Goal: Information Seeking & Learning: Learn about a topic

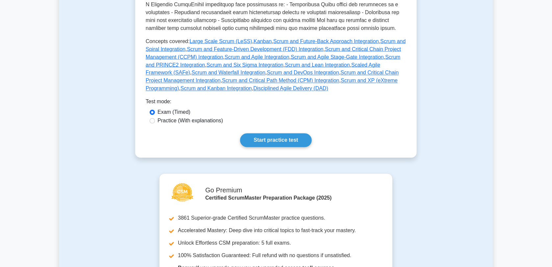
scroll to position [298, 0]
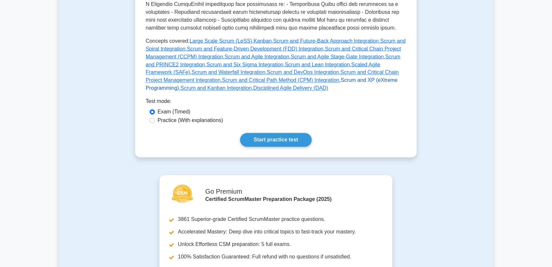
click at [318, 82] on link "Scrum and XP (eXtreme Programming)" at bounding box center [272, 84] width 252 height 13
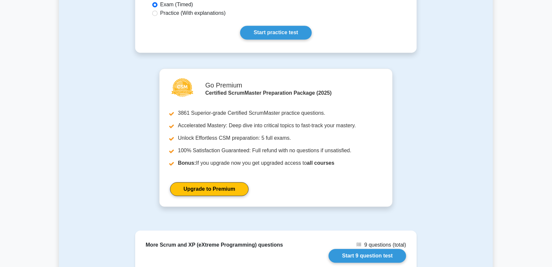
scroll to position [415, 0]
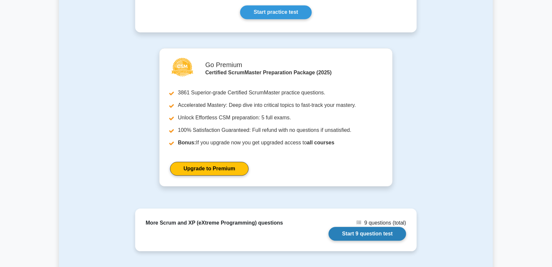
click at [372, 235] on link "Start 9 question test" at bounding box center [367, 234] width 78 height 14
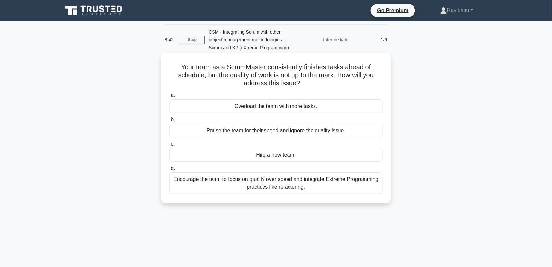
click at [311, 190] on div "Encourage the team to focus on quality over speed and integrate Extreme Program…" at bounding box center [275, 183] width 213 height 22
click at [169, 171] on input "d. Encourage the team to focus on quality over speed and integrate Extreme Prog…" at bounding box center [169, 168] width 0 height 4
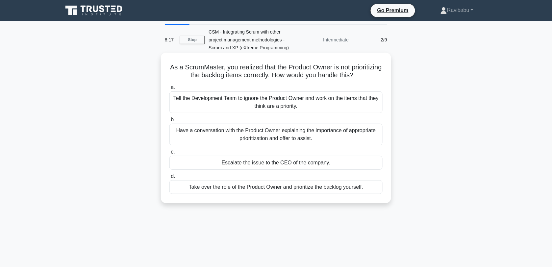
click at [348, 136] on div "Have a conversation with the Product Owner explaining the importance of appropr…" at bounding box center [275, 135] width 213 height 22
click at [169, 122] on input "b. Have a conversation with the Product Owner explaining the importance of appr…" at bounding box center [169, 120] width 0 height 4
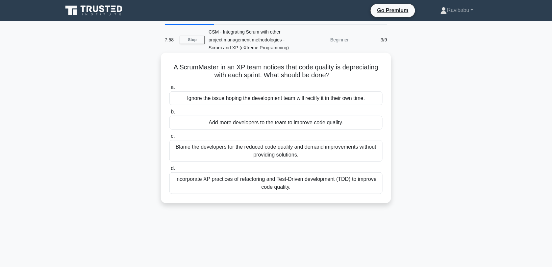
click at [305, 189] on div "Incorporate XP practices of refactoring and Test-Driven development (TDD) to im…" at bounding box center [275, 183] width 213 height 22
click at [169, 171] on input "d. Incorporate XP practices of refactoring and Test-Driven development (TDD) to…" at bounding box center [169, 168] width 0 height 4
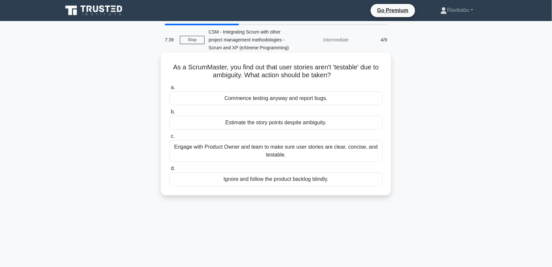
click at [286, 158] on div "Engage with Product Owner and team to make sure user stories are clear, concise…" at bounding box center [275, 151] width 213 height 22
click at [169, 138] on input "c. Engage with Product Owner and team to make sure user stories are clear, conc…" at bounding box center [169, 136] width 0 height 4
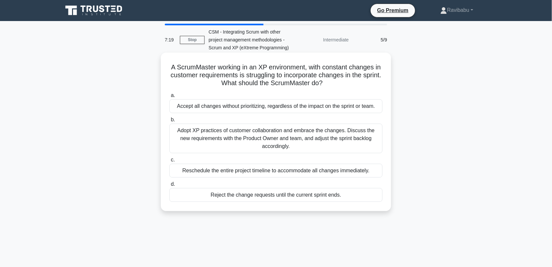
click at [279, 144] on div "Adopt XP practices of customer collaboration and embrace the changes. Discuss t…" at bounding box center [275, 139] width 213 height 30
click at [169, 122] on input "b. Adopt XP practices of customer collaboration and embrace the changes. Discus…" at bounding box center [169, 120] width 0 height 4
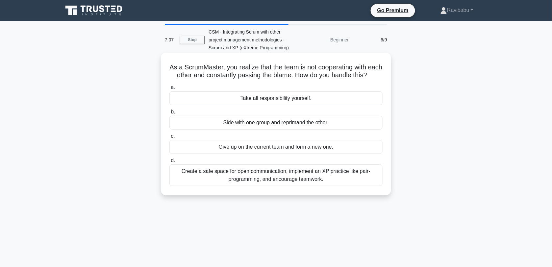
click at [285, 182] on div "Create a safe space for open communication, implement an XP practice like pair-…" at bounding box center [275, 175] width 213 height 22
click at [169, 163] on input "d. Create a safe space for open communication, implement an XP practice like pa…" at bounding box center [169, 160] width 0 height 4
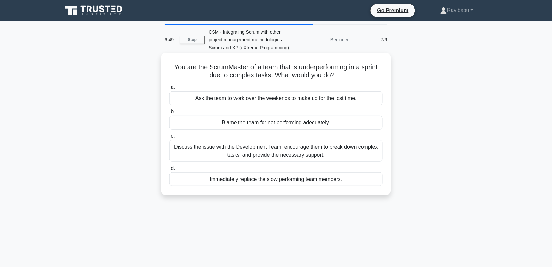
click at [285, 150] on div "Discuss the issue with the Development Team, encourage them to break down compl…" at bounding box center [275, 151] width 213 height 22
click at [169, 138] on input "c. Discuss the issue with the Development Team, encourage them to break down co…" at bounding box center [169, 136] width 0 height 4
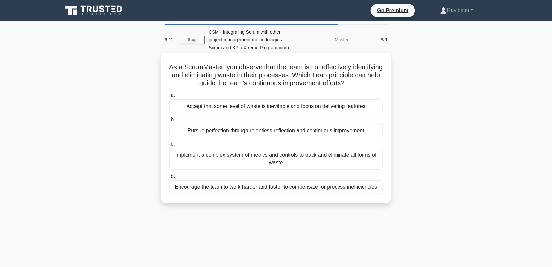
click at [291, 168] on div "Implement a complex system of metrics and controls to track and eliminate all f…" at bounding box center [275, 159] width 213 height 22
click at [169, 146] on input "c. Implement a complex system of metrics and controls to track and eliminate al…" at bounding box center [169, 144] width 0 height 4
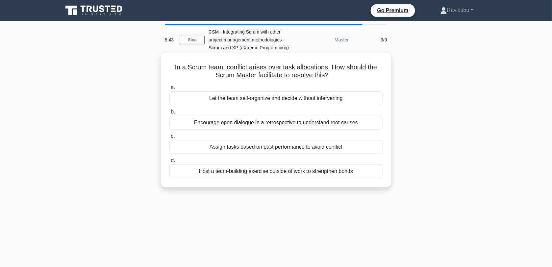
click at [280, 102] on div "Let the team self-organize and decide without intervening" at bounding box center [275, 98] width 213 height 14
click at [169, 90] on input "a. Let the team self-organize and decide without intervening" at bounding box center [169, 87] width 0 height 4
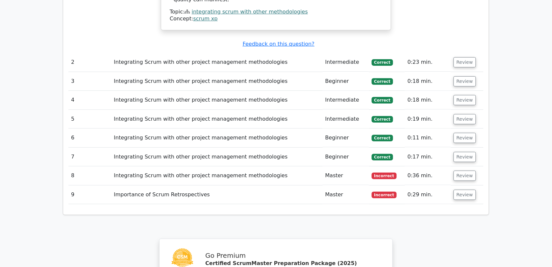
scroll to position [762, 0]
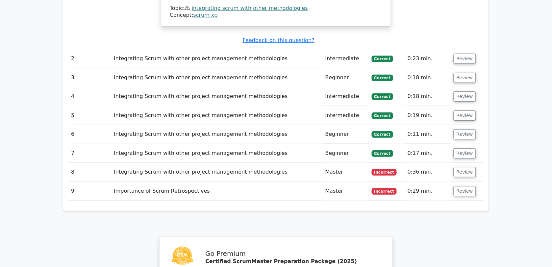
click at [376, 188] on span "Incorrect" at bounding box center [384, 191] width 25 height 7
click at [460, 186] on button "Review" at bounding box center [464, 191] width 22 height 10
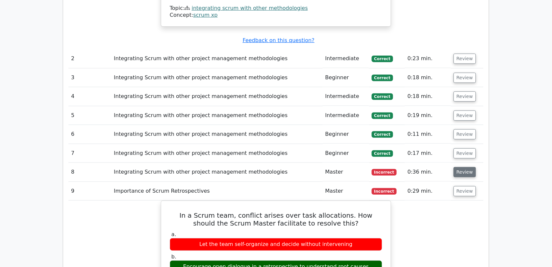
click at [462, 167] on button "Review" at bounding box center [464, 172] width 22 height 10
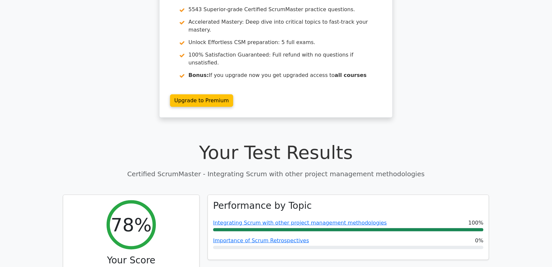
scroll to position [0, 0]
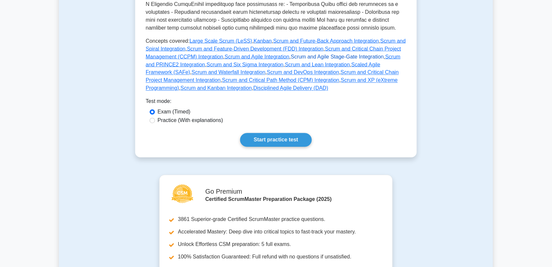
click at [291, 57] on link "Scrum and Agile Stage-Gate Integration" at bounding box center [337, 57] width 93 height 6
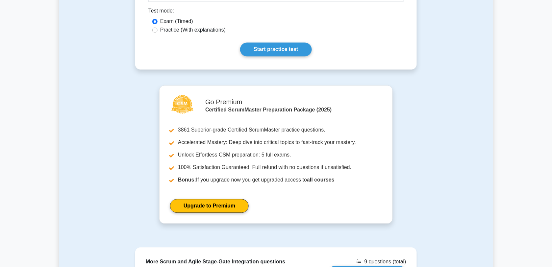
scroll to position [385, 0]
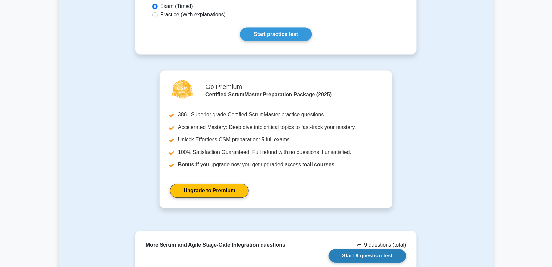
click at [386, 249] on link "Start 9 question test" at bounding box center [367, 256] width 78 height 14
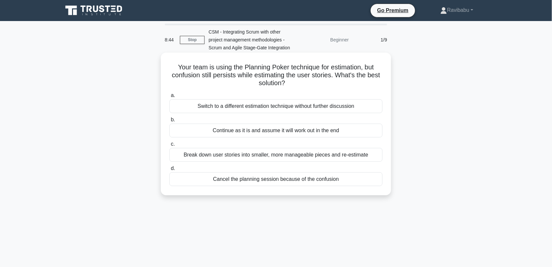
click at [325, 154] on div "Break down user stories into smaller, more manageable pieces and re-estimate" at bounding box center [275, 155] width 213 height 14
click at [169, 146] on input "c. Break down user stories into smaller, more manageable pieces and re-estimate" at bounding box center [169, 144] width 0 height 4
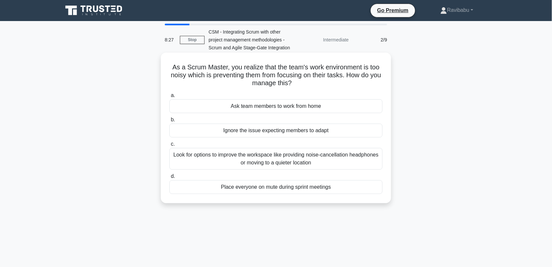
click at [325, 156] on div "Look for options to improve the workspace like providing noise-cancellation hea…" at bounding box center [275, 159] width 213 height 22
click at [169, 146] on input "c. Look for options to improve the workspace like providing noise-cancellation …" at bounding box center [169, 144] width 0 height 4
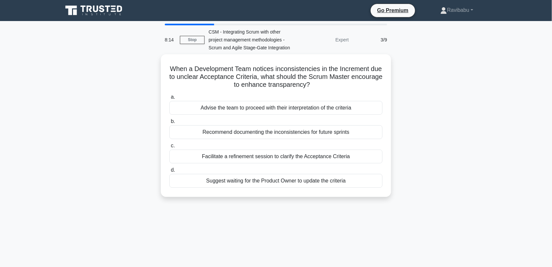
click at [325, 156] on div "Facilitate a refinement session to clarify the Acceptance Criteria" at bounding box center [275, 157] width 213 height 14
click at [169, 148] on input "c. Facilitate a refinement session to clarify the Acceptance Criteria" at bounding box center [169, 146] width 0 height 4
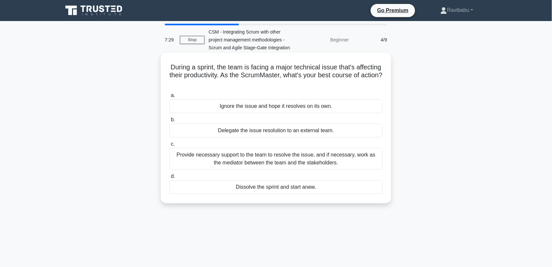
click at [324, 156] on div "Provide necessary support to the team to resolve the issue, and if necessary, w…" at bounding box center [275, 159] width 213 height 22
click at [169, 146] on input "c. Provide necessary support to the team to resolve the issue, and if necessary…" at bounding box center [169, 144] width 0 height 4
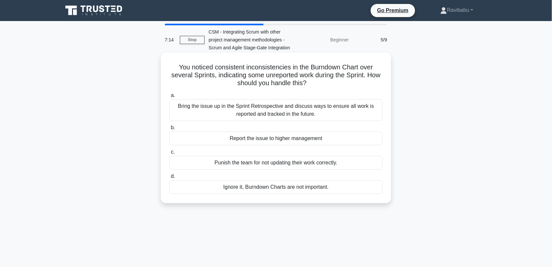
click at [283, 113] on div "Bring the issue up in the Sprint Retrospective and discuss ways to ensure all w…" at bounding box center [275, 110] width 213 height 22
click at [169, 98] on input "a. Bring the issue up in the Sprint Retrospective and discuss ways to ensure al…" at bounding box center [169, 95] width 0 height 4
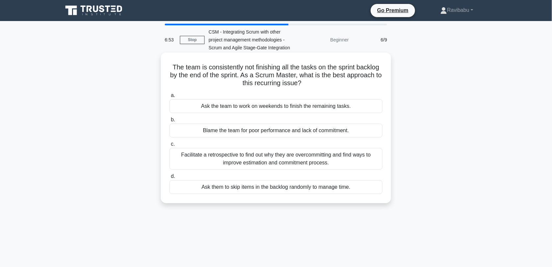
click at [284, 160] on div "Facilitate a retrospective to find out why they are overcommitting and find way…" at bounding box center [275, 159] width 213 height 22
click at [169, 146] on input "c. Facilitate a retrospective to find out why they are overcommitting and find …" at bounding box center [169, 144] width 0 height 4
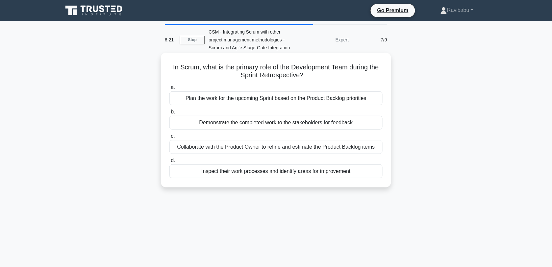
click at [285, 175] on div "Inspect their work processes and identify areas for improvement" at bounding box center [275, 171] width 213 height 14
click at [169, 163] on input "d. Inspect their work processes and identify areas for improvement" at bounding box center [169, 160] width 0 height 4
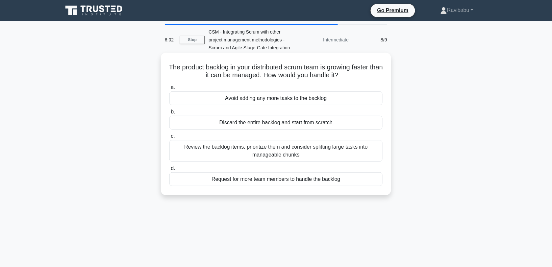
click at [294, 156] on div "Review the backlog items, prioritize them and consider splitting large tasks in…" at bounding box center [275, 151] width 213 height 22
click at [169, 138] on input "c. Review the backlog items, prioritize them and consider splitting large tasks…" at bounding box center [169, 136] width 0 height 4
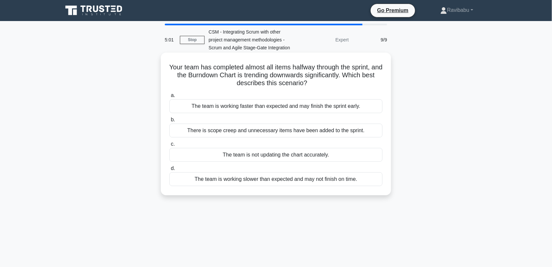
click at [293, 109] on div "The team is working faster than expected and may finish the sprint early." at bounding box center [275, 106] width 213 height 14
click at [169, 98] on input "a. The team is working faster than expected and may finish the sprint early." at bounding box center [169, 95] width 0 height 4
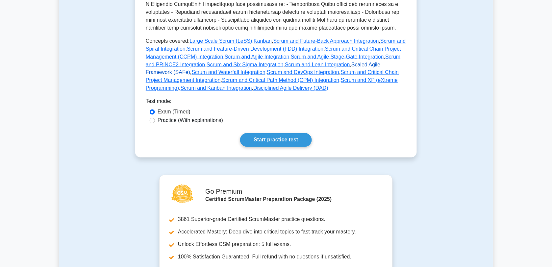
click at [344, 64] on link "Scaled Agile Framework (SAFe)" at bounding box center [263, 68] width 234 height 13
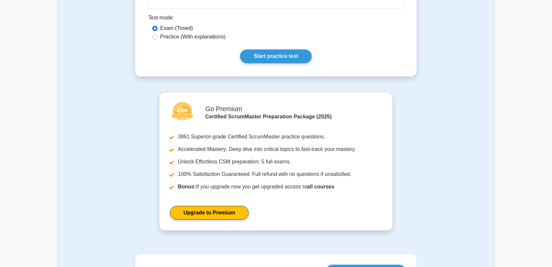
scroll to position [429, 0]
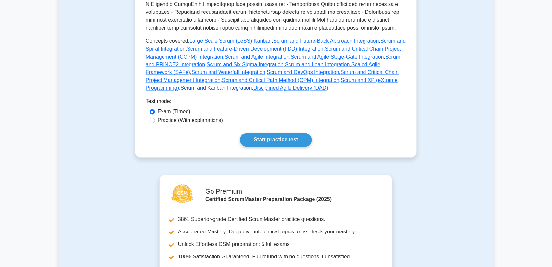
click at [252, 85] on link "Scrum and Kanban Integration" at bounding box center [215, 88] width 71 height 6
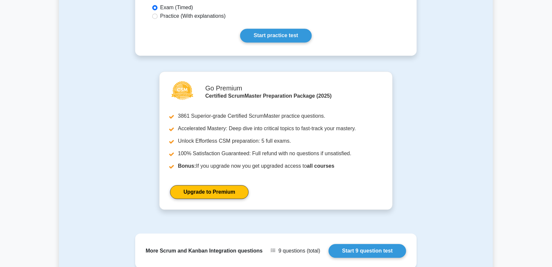
scroll to position [407, 0]
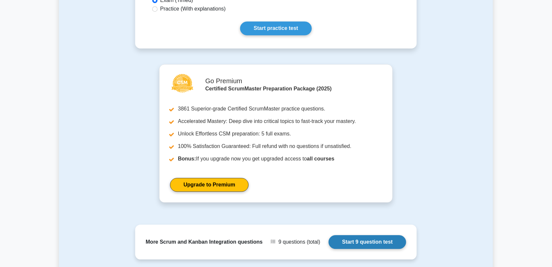
click at [376, 236] on link "Start 9 question test" at bounding box center [367, 242] width 78 height 14
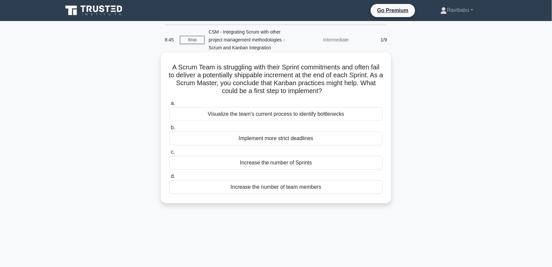
click at [316, 115] on div "Visualize the team's current process to identify bottlenecks" at bounding box center [275, 114] width 213 height 14
click at [169, 106] on input "a. Visualize the team's current process to identify bottlenecks" at bounding box center [169, 103] width 0 height 4
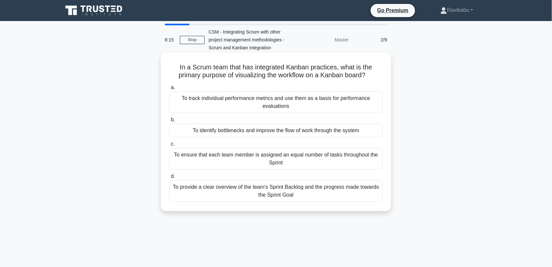
click at [306, 196] on div "To provide a clear overview of the team's Sprint Backlog and the progress made …" at bounding box center [275, 191] width 213 height 22
click at [169, 179] on input "d. To provide a clear overview of the team's Sprint Backlog and the progress ma…" at bounding box center [169, 176] width 0 height 4
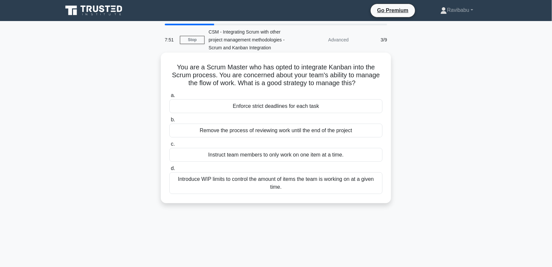
click at [301, 188] on div "Introduce WIP limits to control the amount of items the team is working on at a…" at bounding box center [275, 183] width 213 height 22
click at [169, 171] on input "d. Introduce WIP limits to control the amount of items the team is working on a…" at bounding box center [169, 168] width 0 height 4
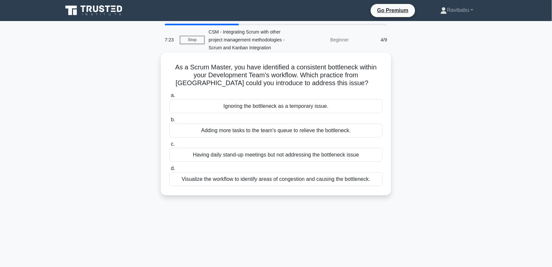
click at [301, 182] on div "Visualize the workflow to identify areas of congestion and causing the bottlene…" at bounding box center [275, 179] width 213 height 14
click at [169, 171] on input "d. Visualize the workflow to identify areas of congestion and causing the bottl…" at bounding box center [169, 168] width 0 height 4
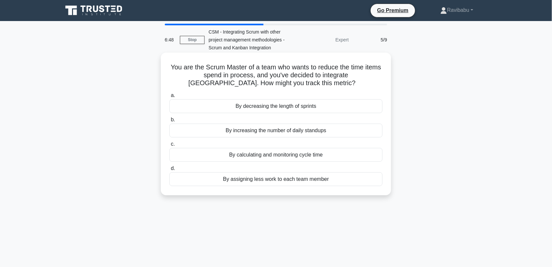
click at [291, 156] on div "By calculating and monitoring cycle time" at bounding box center [275, 155] width 213 height 14
click at [169, 146] on input "c. By calculating and monitoring cycle time" at bounding box center [169, 144] width 0 height 4
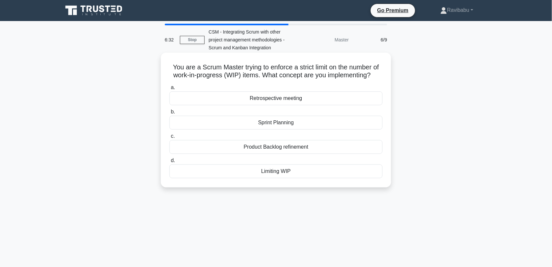
click at [293, 171] on div "Limiting WIP" at bounding box center [275, 171] width 213 height 14
click at [169, 163] on input "d. Limiting WIP" at bounding box center [169, 160] width 0 height 4
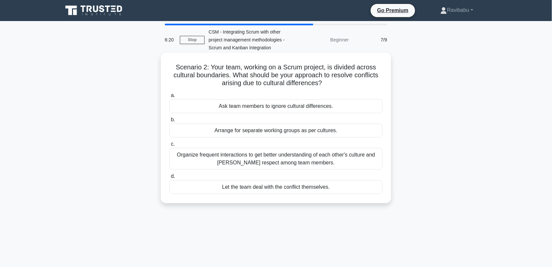
click at [293, 164] on div "Organize frequent interactions to get better understanding of each other's cult…" at bounding box center [275, 159] width 213 height 22
click at [169, 146] on input "c. Organize frequent interactions to get better understanding of each other's c…" at bounding box center [169, 144] width 0 height 4
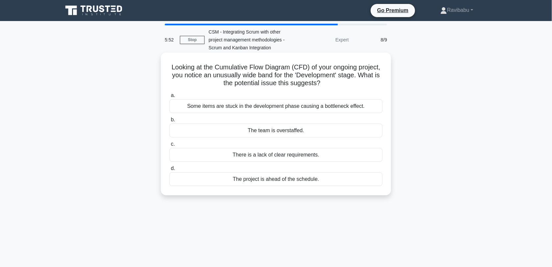
click at [287, 108] on div "Some items are stuck in the development phase causing a bottleneck effect." at bounding box center [275, 106] width 213 height 14
click at [169, 98] on input "a. Some items are stuck in the development phase causing a bottleneck effect." at bounding box center [169, 95] width 0 height 4
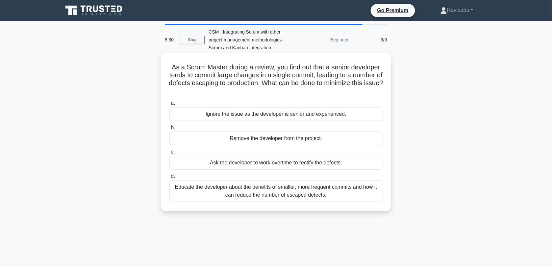
click at [280, 191] on div "Educate the developer about the benefits of smaller, more frequent commits and …" at bounding box center [275, 191] width 213 height 22
click at [169, 179] on input "d. Educate the developer about the benefits of smaller, more frequent commits a…" at bounding box center [169, 176] width 0 height 4
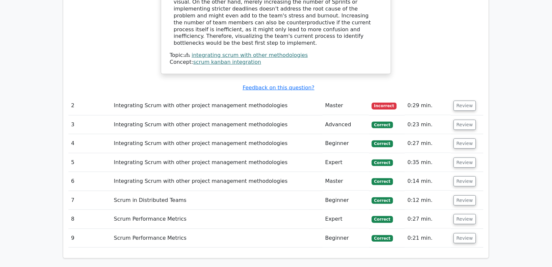
scroll to position [689, 0]
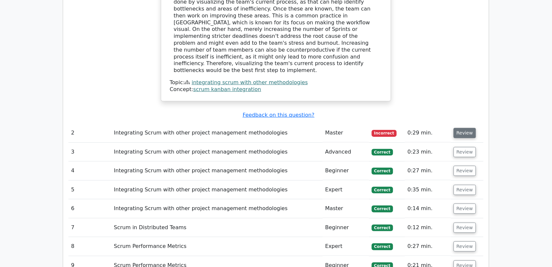
click at [457, 128] on button "Review" at bounding box center [464, 133] width 22 height 10
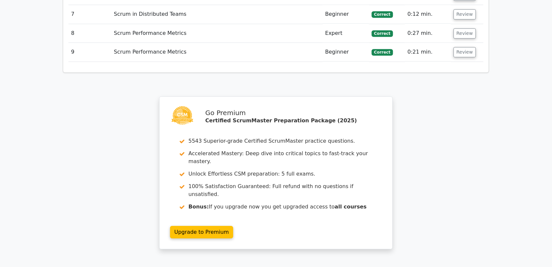
scroll to position [1289, 0]
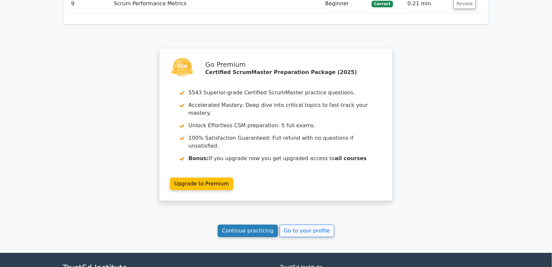
click at [243, 225] on link "Continue practicing" at bounding box center [248, 231] width 60 height 12
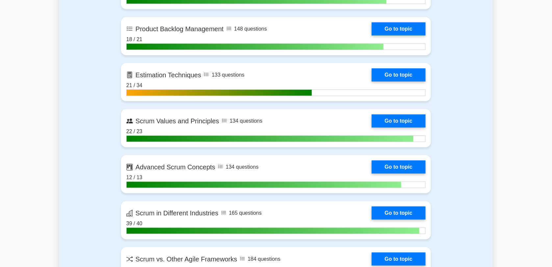
scroll to position [777, 0]
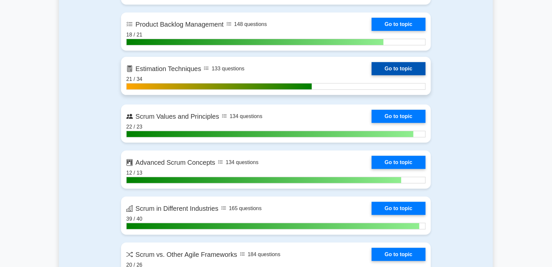
click at [372, 68] on link "Go to topic" at bounding box center [399, 68] width 54 height 13
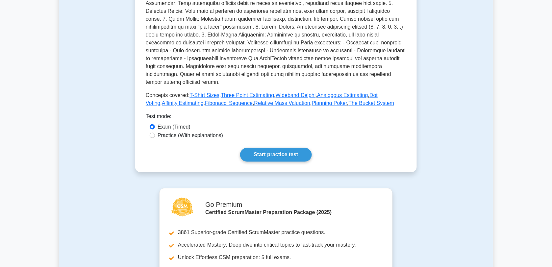
scroll to position [212, 0]
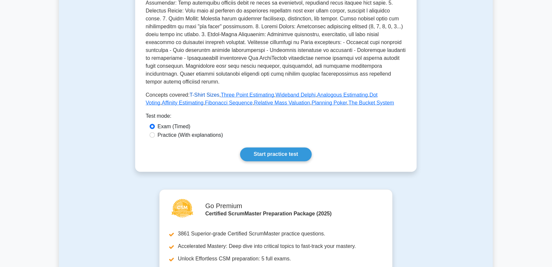
click at [208, 92] on link "T-Shirt Sizes" at bounding box center [204, 95] width 30 height 6
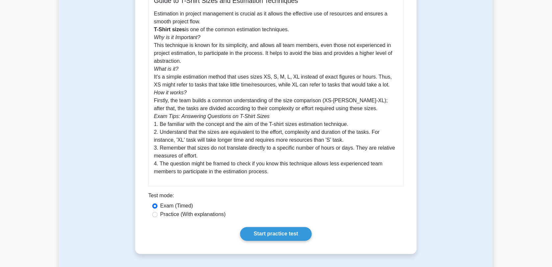
scroll to position [160, 0]
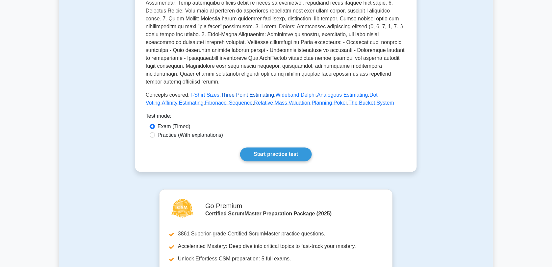
click at [232, 92] on link "Three Point Estimating" at bounding box center [247, 95] width 53 height 6
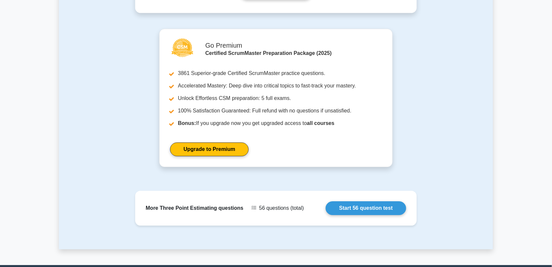
scroll to position [441, 0]
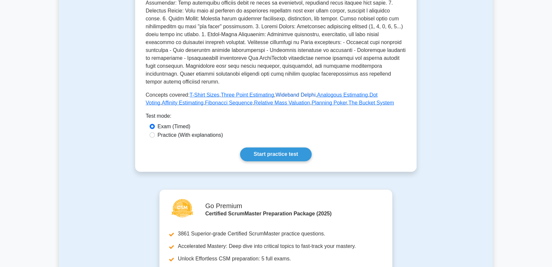
click at [285, 92] on link "Wideband Delphi" at bounding box center [296, 95] width 40 height 6
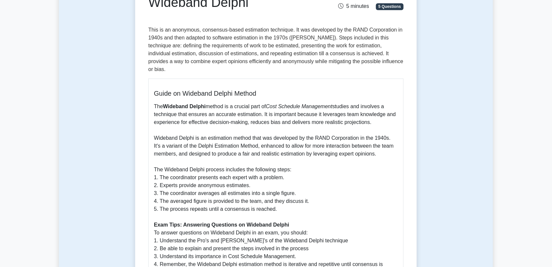
scroll to position [7, 0]
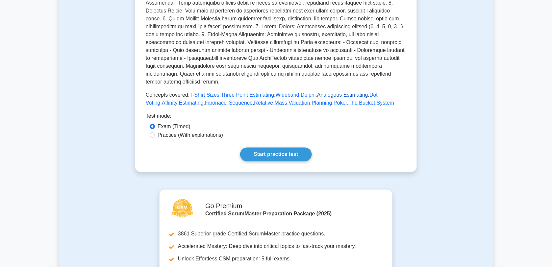
click at [340, 92] on link "Analogous Estimating" at bounding box center [342, 95] width 51 height 6
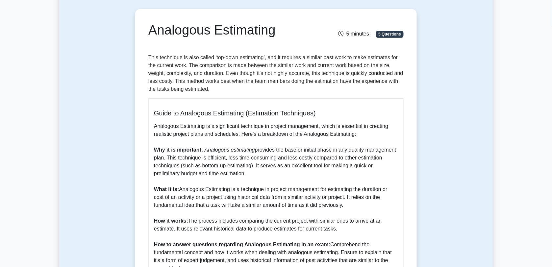
scroll to position [2, 0]
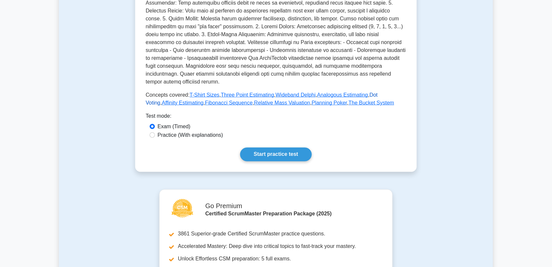
click at [374, 92] on link "Dot Voting" at bounding box center [262, 98] width 232 height 13
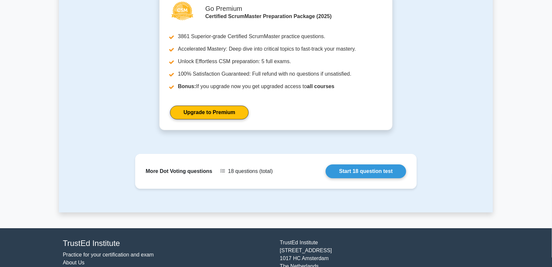
scroll to position [493, 0]
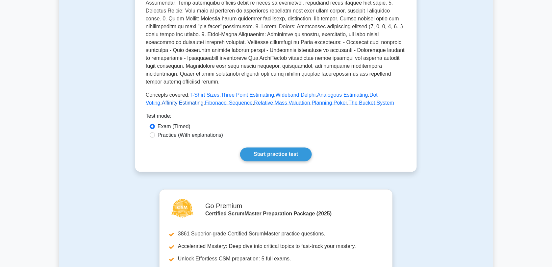
click at [162, 100] on link "Affinity Estimating" at bounding box center [183, 103] width 42 height 6
click at [312, 100] on link "Planning Poker" at bounding box center [330, 103] width 36 height 6
click at [276, 92] on link "Wideband Delphi" at bounding box center [296, 95] width 40 height 6
click at [348, 100] on link "The Bucket System" at bounding box center [371, 103] width 46 height 6
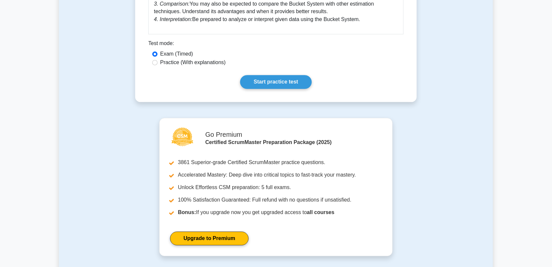
scroll to position [439, 0]
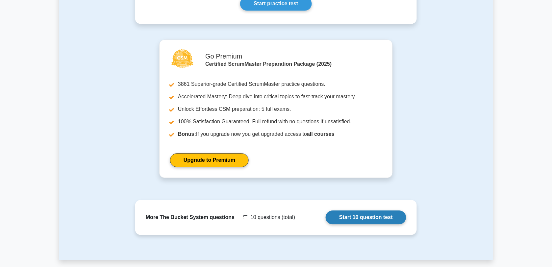
click at [373, 216] on link "Start 10 question test" at bounding box center [365, 217] width 81 height 14
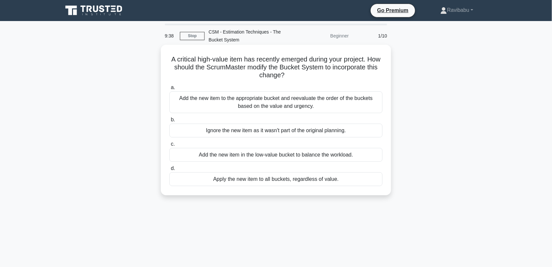
click at [279, 100] on div "Add the new item to the appropriate bucket and reevaluate the order of the buck…" at bounding box center [275, 102] width 213 height 22
click at [169, 90] on input "a. Add the new item to the appropriate bucket and reevaluate the order of the b…" at bounding box center [169, 87] width 0 height 4
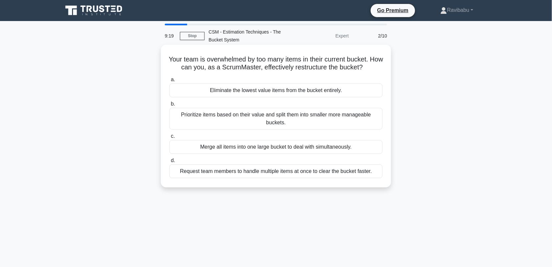
click at [290, 118] on div "Prioritize items based on their value and split them into smaller more manageab…" at bounding box center [275, 119] width 213 height 22
click at [169, 106] on input "b. Prioritize items based on their value and split them into smaller more manag…" at bounding box center [169, 104] width 0 height 4
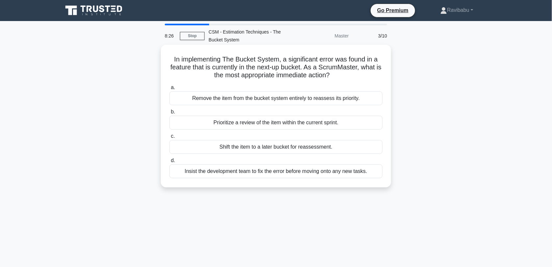
click at [290, 152] on div "Shift the item to a later bucket for reassessment." at bounding box center [275, 147] width 213 height 14
click at [169, 138] on input "c. Shift the item to a later bucket for reassessment." at bounding box center [169, 136] width 0 height 4
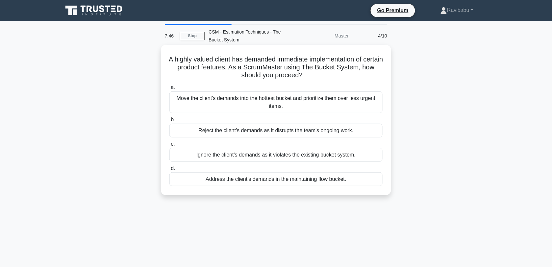
click at [282, 107] on div "Move the client's demands into the hottest bucket and prioritize them over less…" at bounding box center [275, 102] width 213 height 22
click at [169, 90] on input "a. Move the client's demands into the hottest bucket and prioritize them over l…" at bounding box center [169, 87] width 0 height 4
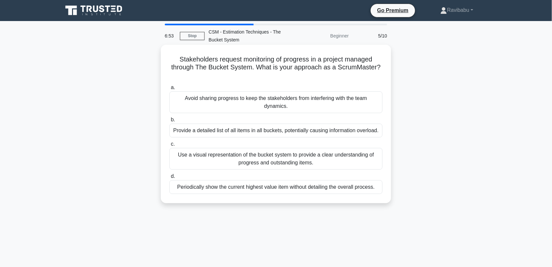
click at [290, 157] on div "Use a visual representation of the bucket system to provide a clear understandi…" at bounding box center [275, 159] width 213 height 22
click at [169, 146] on input "c. Use a visual representation of the bucket system to provide a clear understa…" at bounding box center [169, 144] width 0 height 4
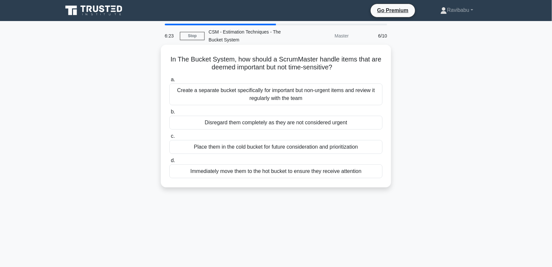
click at [276, 99] on div "Create a separate bucket specifically for important but non-urgent items and re…" at bounding box center [275, 95] width 213 height 22
click at [169, 82] on input "a. Create a separate bucket specifically for important but non-urgent items and…" at bounding box center [169, 80] width 0 height 4
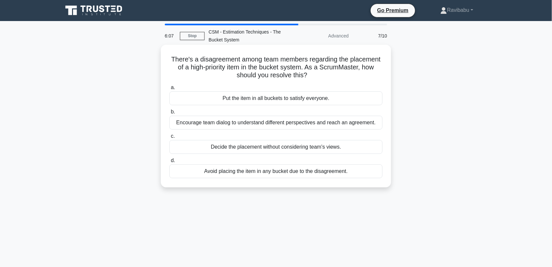
click at [278, 124] on div "Encourage team dialog to understand different perspectives and reach an agreeme…" at bounding box center [275, 123] width 213 height 14
click at [169, 114] on input "b. Encourage team dialog to understand different perspectives and reach an agre…" at bounding box center [169, 112] width 0 height 4
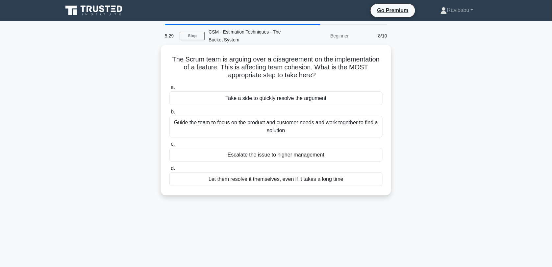
click at [278, 126] on div "Guide the team to focus on the product and customer needs and work together to …" at bounding box center [275, 127] width 213 height 22
click at [169, 114] on input "b. Guide the team to focus on the product and customer needs and work together …" at bounding box center [169, 112] width 0 height 4
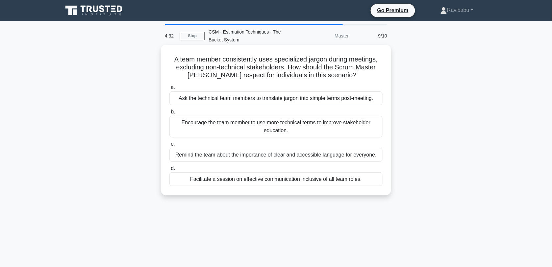
click at [287, 183] on div "Facilitate a session on effective communication inclusive of all team roles." at bounding box center [275, 179] width 213 height 14
click at [169, 171] on input "d. Facilitate a session on effective communication inclusive of all team roles." at bounding box center [169, 168] width 0 height 4
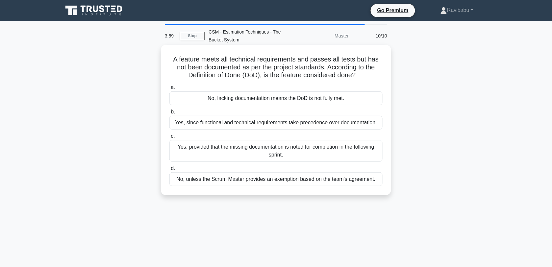
click at [285, 155] on div "Yes, provided that the missing documentation is noted for completion in the fol…" at bounding box center [275, 151] width 213 height 22
click at [169, 138] on input "c. Yes, provided that the missing documentation is noted for completion in the …" at bounding box center [169, 136] width 0 height 4
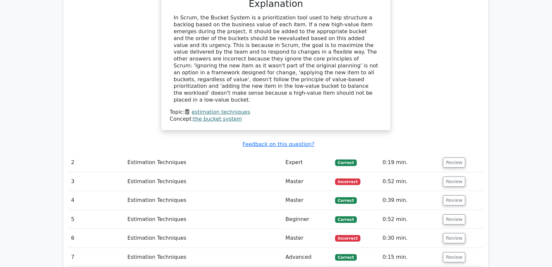
scroll to position [756, 0]
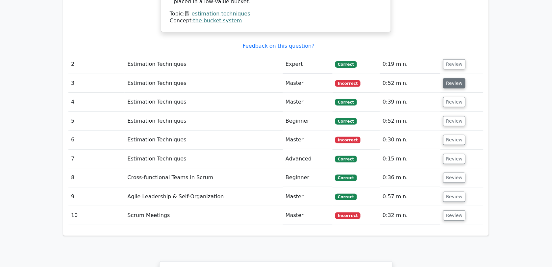
click at [447, 78] on button "Review" at bounding box center [454, 83] width 22 height 10
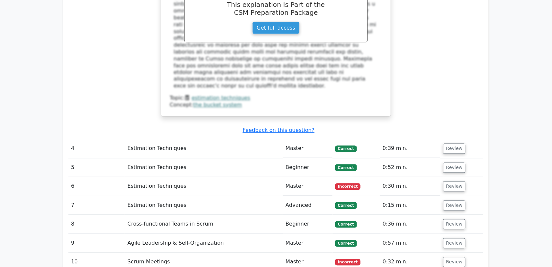
scroll to position [1051, 0]
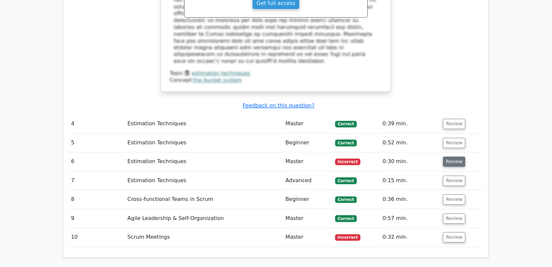
click at [448, 157] on button "Review" at bounding box center [454, 162] width 22 height 10
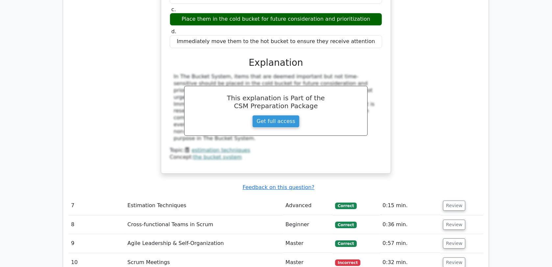
scroll to position [1358, 0]
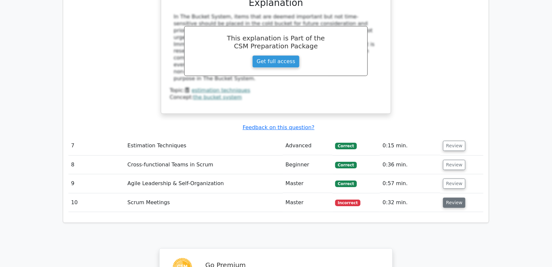
click at [453, 198] on button "Review" at bounding box center [454, 203] width 22 height 10
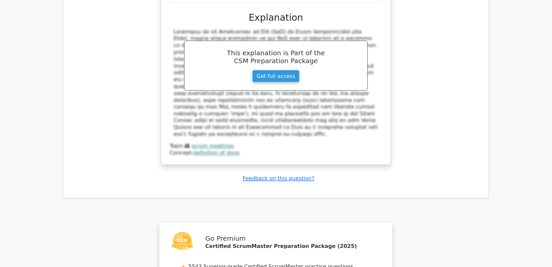
scroll to position [1870, 0]
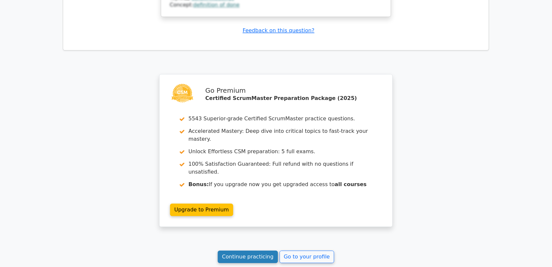
click at [251, 251] on link "Continue practicing" at bounding box center [248, 257] width 60 height 12
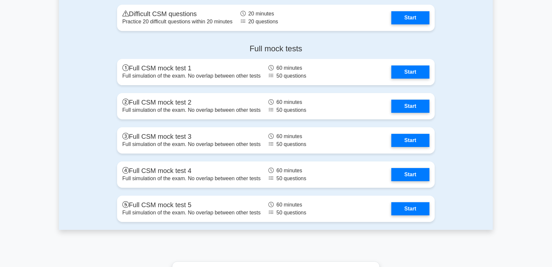
scroll to position [2044, 0]
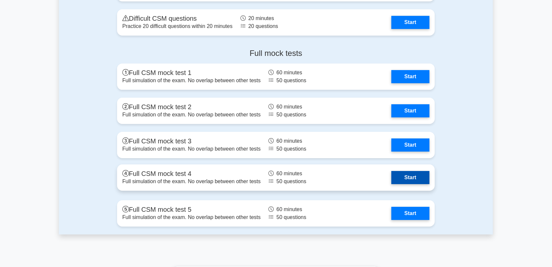
click at [407, 181] on link "Start" at bounding box center [410, 177] width 38 height 13
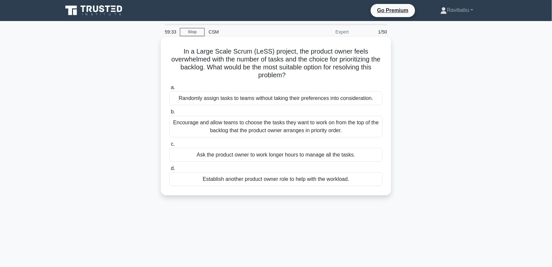
click at [321, 131] on div "Encourage and allow teams to choose the tasks they want to work on from the top…" at bounding box center [275, 127] width 213 height 22
click at [169, 114] on input "b. Encourage and allow teams to choose the tasks they want to work on from the …" at bounding box center [169, 112] width 0 height 4
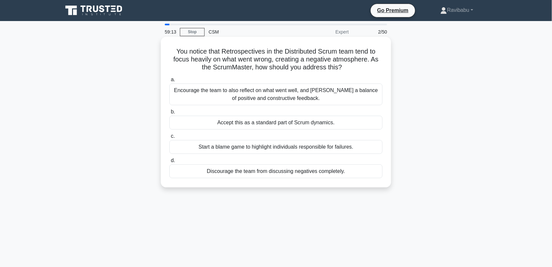
click at [311, 94] on div "Encourage the team to also reflect on what went well, and [PERSON_NAME] a balan…" at bounding box center [275, 95] width 213 height 22
click at [169, 82] on input "a. Encourage the team to also reflect on what went well, and foster a balance o…" at bounding box center [169, 80] width 0 height 4
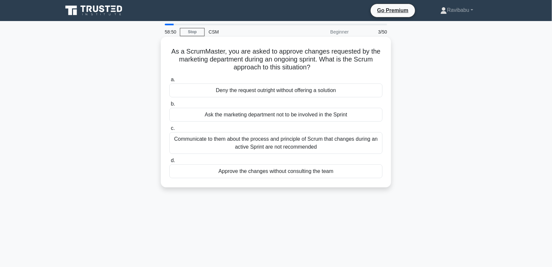
click at [301, 143] on div "Communicate to them about the process and principle of Scrum that changes durin…" at bounding box center [275, 143] width 213 height 22
click at [169, 131] on input "c. Communicate to them about the process and principle of Scrum that changes du…" at bounding box center [169, 128] width 0 height 4
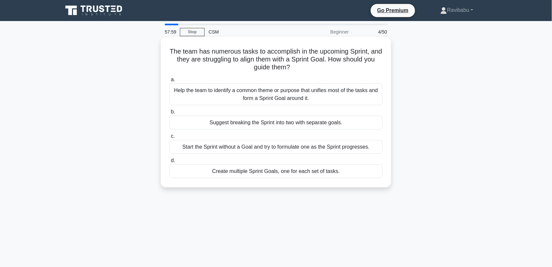
click at [280, 90] on div "Help the team to identify a common theme or purpose that unifies most of the ta…" at bounding box center [275, 95] width 213 height 22
click at [169, 82] on input "a. Help the team to identify a common theme or purpose that unifies most of the…" at bounding box center [169, 80] width 0 height 4
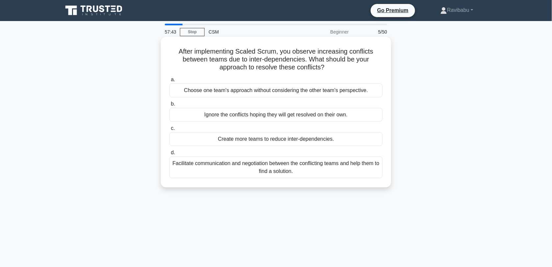
click at [288, 168] on div "Facilitate communication and negotiation between the conflicting teams and help…" at bounding box center [275, 167] width 213 height 22
click at [169, 155] on input "d. Facilitate communication and negotiation between the conflicting teams and h…" at bounding box center [169, 153] width 0 height 4
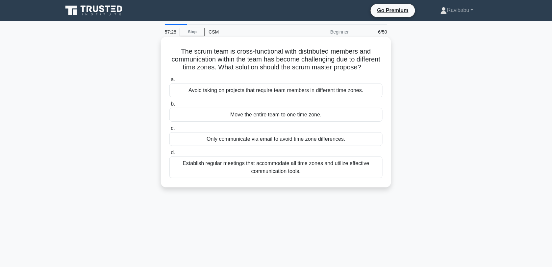
click at [296, 178] on div "Establish regular meetings that accommodate all time zones and utilize effectiv…" at bounding box center [275, 167] width 213 height 22
click at [169, 155] on input "d. Establish regular meetings that accommodate all time zones and utilize effec…" at bounding box center [169, 153] width 0 height 4
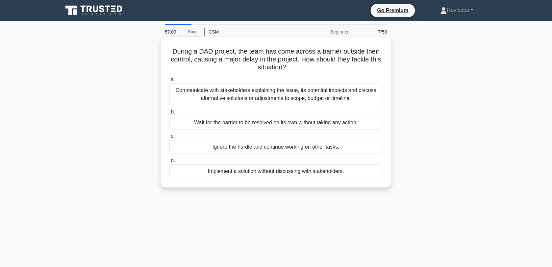
click at [279, 98] on div "Communicate with stakeholders explaining the issue, its potential impacts and d…" at bounding box center [275, 95] width 213 height 22
click at [169, 82] on input "a. Communicate with stakeholders explaining the issue, its potential impacts an…" at bounding box center [169, 80] width 0 height 4
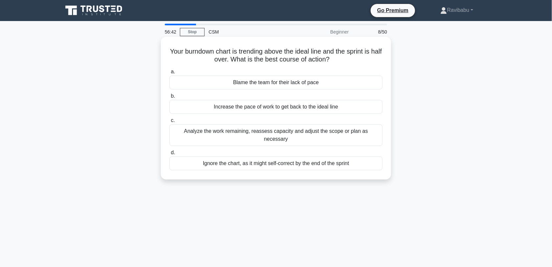
click at [283, 131] on div "Analyze the work remaining, reassess capacity and adjust the scope or plan as n…" at bounding box center [275, 135] width 213 height 22
click at [169, 123] on input "c. Analyze the work remaining, reassess capacity and adjust the scope or plan a…" at bounding box center [169, 120] width 0 height 4
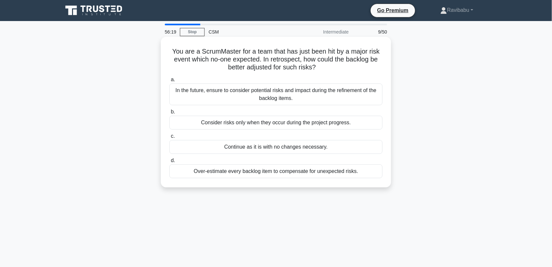
click at [294, 97] on div "In the future, ensure to consider potential risks and impact during the refinem…" at bounding box center [275, 95] width 213 height 22
click at [169, 82] on input "a. In the future, ensure to consider potential risks and impact during the refi…" at bounding box center [169, 80] width 0 height 4
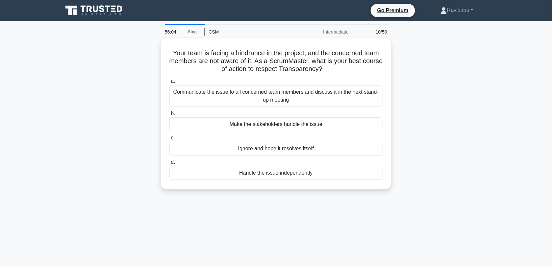
click at [294, 97] on div "Communicate the issue to all concerned team members and discuss it in the next …" at bounding box center [275, 96] width 213 height 22
click at [169, 84] on input "a. Communicate the issue to all concerned team members and discuss it in the ne…" at bounding box center [169, 81] width 0 height 4
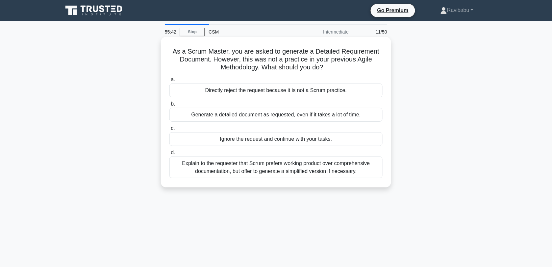
click at [298, 169] on div "Explain to the requester that Scrum prefers working product over comprehensive …" at bounding box center [275, 167] width 213 height 22
click at [169, 155] on input "d. Explain to the requester that Scrum prefers working product over comprehensi…" at bounding box center [169, 153] width 0 height 4
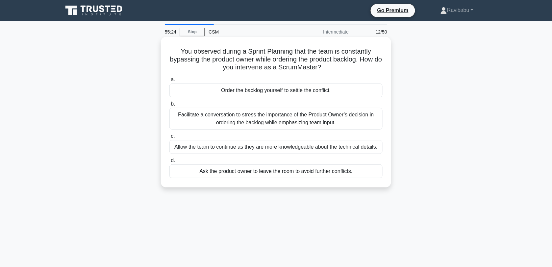
click at [293, 118] on div "Facilitate a conversation to stress the importance of the Product Owner’s decis…" at bounding box center [275, 119] width 213 height 22
click at [169, 106] on input "b. Facilitate a conversation to stress the importance of the Product Owner’s de…" at bounding box center [169, 104] width 0 height 4
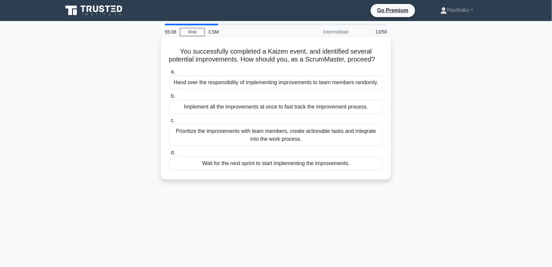
click at [297, 146] on div "Prioritize the improvements with team members, create actionable tasks and inte…" at bounding box center [275, 135] width 213 height 22
click at [169, 123] on input "c. Prioritize the improvements with team members, create actionable tasks and i…" at bounding box center [169, 120] width 0 height 4
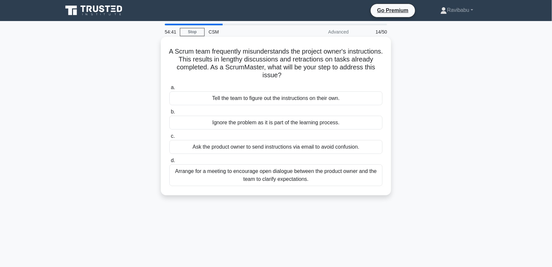
click at [306, 175] on div "Arrange for a meeting to encourage open dialogue between the product owner and …" at bounding box center [275, 175] width 213 height 22
click at [169, 163] on input "d. Arrange for a meeting to encourage open dialogue between the product owner a…" at bounding box center [169, 160] width 0 height 4
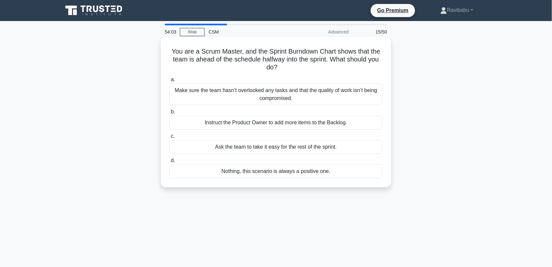
click at [308, 100] on div "Make sure the team hasn’t overlooked any tasks and that the quality of work isn…" at bounding box center [275, 95] width 213 height 22
click at [169, 82] on input "a. Make sure the team hasn’t overlooked any tasks and that the quality of work …" at bounding box center [169, 80] width 0 height 4
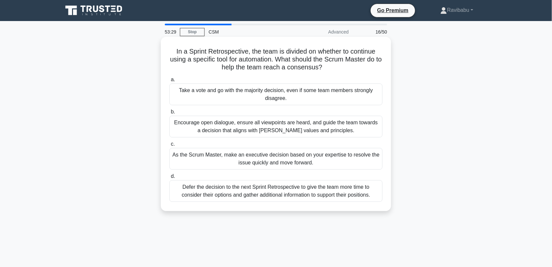
click at [312, 121] on div "Encourage open dialogue, ensure all viewpoints are heard, and guide the team to…" at bounding box center [275, 127] width 213 height 22
click at [169, 114] on input "b. Encourage open dialogue, ensure all viewpoints are heard, and guide the team…" at bounding box center [169, 112] width 0 height 4
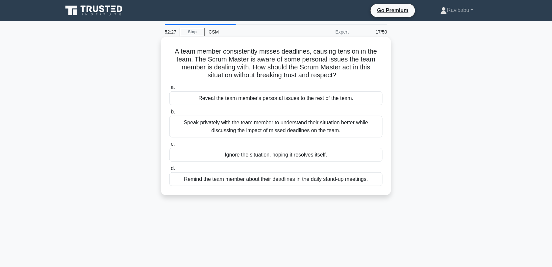
click at [305, 127] on div "Speak privately with the team member to understand their situation better while…" at bounding box center [275, 127] width 213 height 22
click at [169, 114] on input "b. Speak privately with the team member to understand their situation better wh…" at bounding box center [169, 112] width 0 height 4
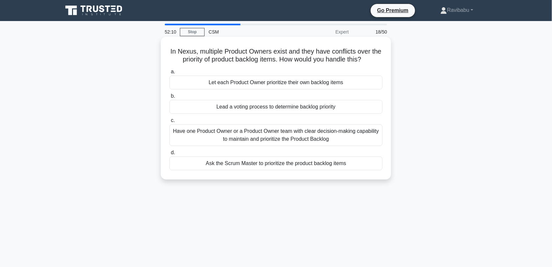
click at [305, 139] on div "Have one Product Owner or a Product Owner team with clear decision-making capab…" at bounding box center [275, 135] width 213 height 22
click at [169, 123] on input "c. Have one Product Owner or a Product Owner team with clear decision-making ca…" at bounding box center [169, 120] width 0 height 4
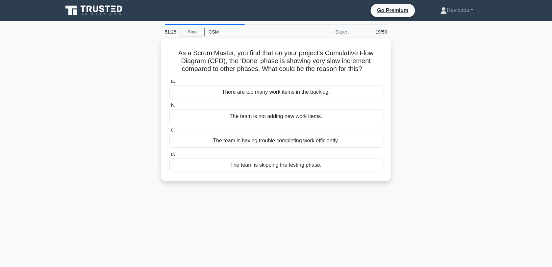
click at [305, 139] on div "The team is having trouble completing work efficiently." at bounding box center [275, 141] width 213 height 14
click at [169, 132] on input "c. The team is having trouble completing work efficiently." at bounding box center [169, 130] width 0 height 4
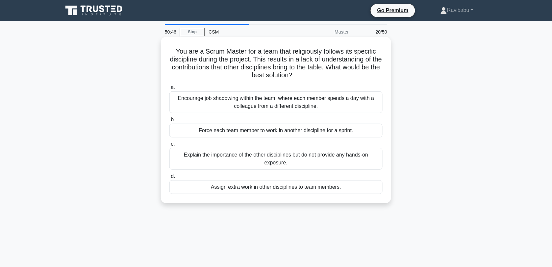
click at [297, 105] on div "Encourage job shadowing within the team, where each member spends a day with a …" at bounding box center [275, 102] width 213 height 22
click at [169, 90] on input "a. Encourage job shadowing within the team, where each member spends a day with…" at bounding box center [169, 87] width 0 height 4
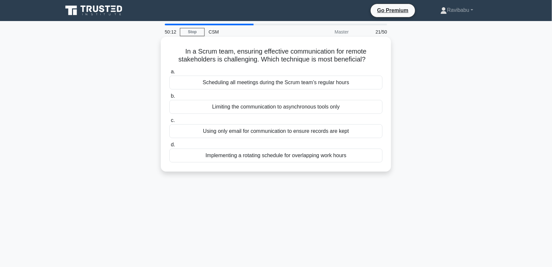
click at [291, 86] on div "Scheduling all meetings during the Scrum team’s regular hours" at bounding box center [275, 83] width 213 height 14
click at [169, 74] on input "a. Scheduling all meetings during the Scrum team’s regular hours" at bounding box center [169, 72] width 0 height 4
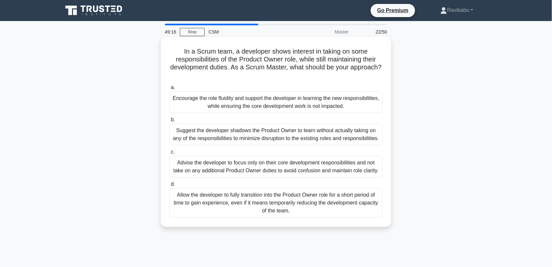
click at [285, 175] on div "Advise the developer to focus only on their core development responsibilities a…" at bounding box center [275, 167] width 213 height 22
click at [169, 154] on input "c. Advise the developer to focus only on their core development responsibilitie…" at bounding box center [169, 152] width 0 height 4
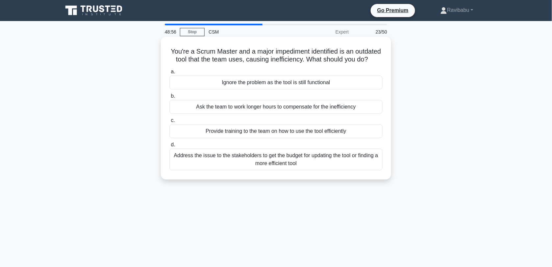
click at [287, 170] on div "Address the issue to the stakeholders to get the budget for updating the tool o…" at bounding box center [275, 160] width 213 height 22
click at [169, 147] on input "d. Address the issue to the stakeholders to get the budget for updating the too…" at bounding box center [169, 145] width 0 height 4
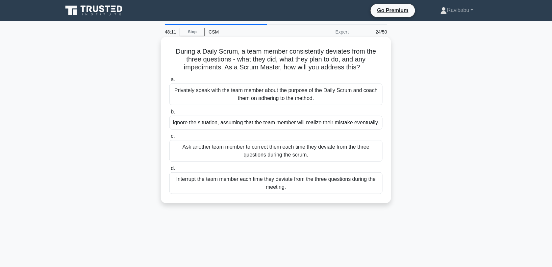
click at [281, 97] on div "Privately speak with the team member about the purpose of the Daily Scrum and c…" at bounding box center [275, 95] width 213 height 22
click at [169, 82] on input "a. Privately speak with the team member about the purpose of the Daily Scrum an…" at bounding box center [169, 80] width 0 height 4
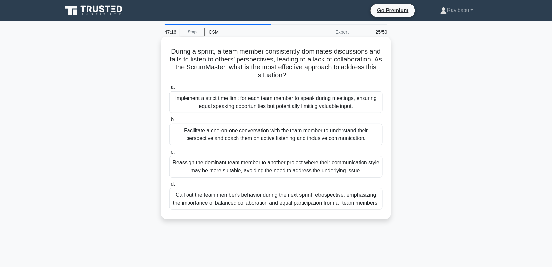
click at [282, 105] on div "Implement a strict time limit for each team member to speak during meetings, en…" at bounding box center [275, 102] width 213 height 22
click at [169, 90] on input "a. Implement a strict time limit for each team member to speak during meetings,…" at bounding box center [169, 87] width 0 height 4
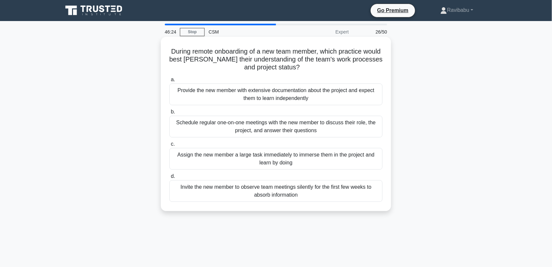
click at [281, 189] on div "Invite the new member to observe team meetings silently for the first few weeks…" at bounding box center [275, 191] width 213 height 22
click at [169, 179] on input "d. Invite the new member to observe team meetings silently for the first few we…" at bounding box center [169, 176] width 0 height 4
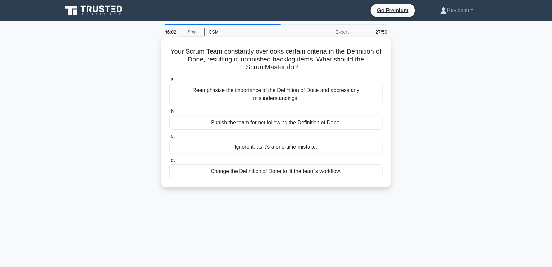
click at [276, 95] on div "Reemphasize the importance of the Definition of Done and address any misunderst…" at bounding box center [275, 95] width 213 height 22
click at [169, 82] on input "a. Reemphasize the importance of the Definition of Done and address any misunde…" at bounding box center [169, 80] width 0 height 4
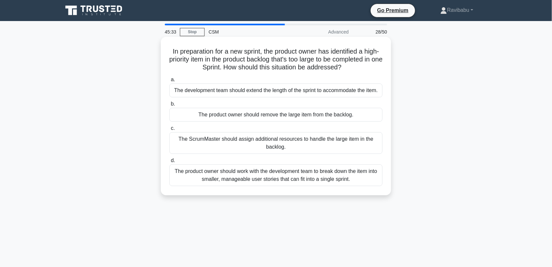
click at [273, 182] on div "The product owner should work with the development team to break down the item …" at bounding box center [275, 175] width 213 height 22
click at [169, 163] on input "d. The product owner should work with the development team to break down the it…" at bounding box center [169, 160] width 0 height 4
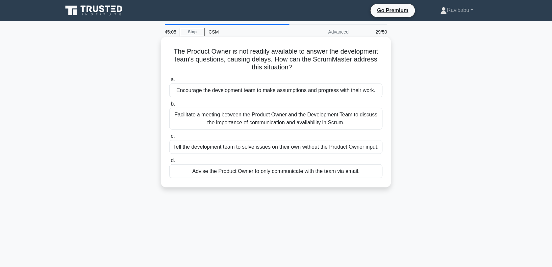
click at [260, 120] on div "Facilitate a meeting between the Product Owner and the Development Team to disc…" at bounding box center [275, 119] width 213 height 22
click at [169, 106] on input "b. Facilitate a meeting between the Product Owner and the Development Team to d…" at bounding box center [169, 104] width 0 height 4
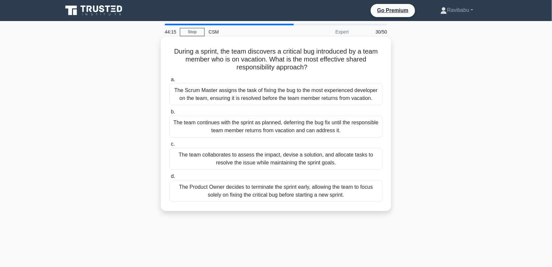
click at [268, 155] on div "The team collaborates to assess the impact, devise a solution, and allocate tas…" at bounding box center [275, 159] width 213 height 22
click at [169, 146] on input "c. The team collaborates to assess the impact, devise a solution, and allocate …" at bounding box center [169, 144] width 0 height 4
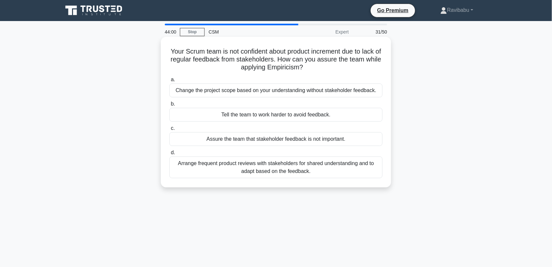
click at [276, 167] on div "Arrange frequent product reviews with stakeholders for shared understanding and…" at bounding box center [275, 167] width 213 height 22
click at [169, 155] on input "d. Arrange frequent product reviews with stakeholders for shared understanding …" at bounding box center [169, 153] width 0 height 4
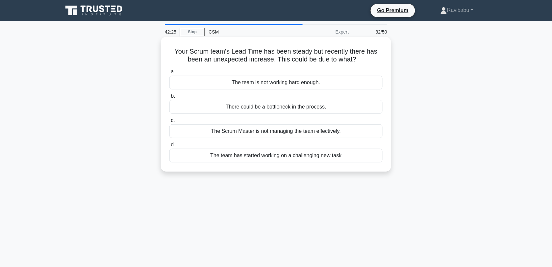
click at [288, 157] on div "The team has started working on a challenging new task" at bounding box center [275, 156] width 213 height 14
click at [169, 147] on input "d. The team has started working on a challenging new task" at bounding box center [169, 145] width 0 height 4
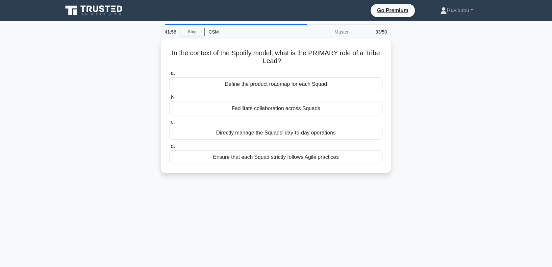
click at [288, 157] on div "Ensure that each Squad strictly follows Agile practices" at bounding box center [275, 157] width 213 height 14
click at [169, 149] on input "d. Ensure that each Squad strictly follows Agile practices" at bounding box center [169, 146] width 0 height 4
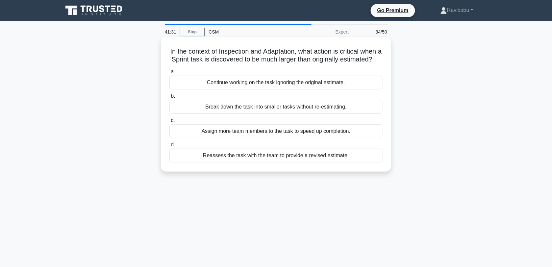
click at [288, 162] on div "Reassess the task with the team to provide a revised estimate." at bounding box center [275, 156] width 213 height 14
click at [169, 147] on input "d. Reassess the task with the team to provide a revised estimate." at bounding box center [169, 145] width 0 height 4
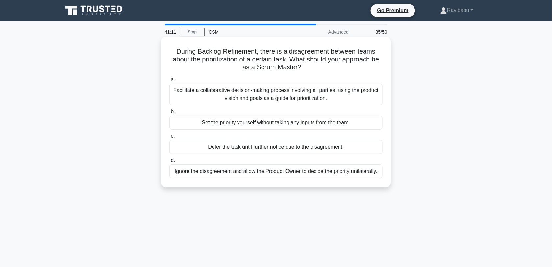
click at [288, 93] on div "Facilitate a collaborative decision-making process involving all parties, using…" at bounding box center [275, 95] width 213 height 22
click at [169, 82] on input "a. Facilitate a collaborative decision-making process involving all parties, us…" at bounding box center [169, 80] width 0 height 4
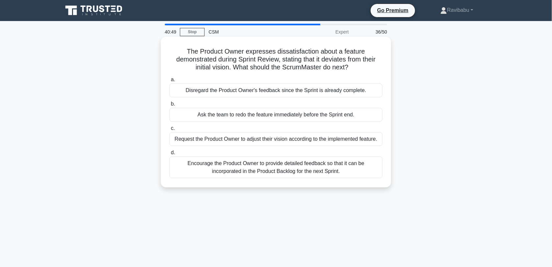
click at [294, 165] on div "Encourage the Product Owner to provide detailed feedback so that it can be inco…" at bounding box center [275, 167] width 213 height 22
click at [169, 155] on input "d. Encourage the Product Owner to provide detailed feedback so that it can be i…" at bounding box center [169, 153] width 0 height 4
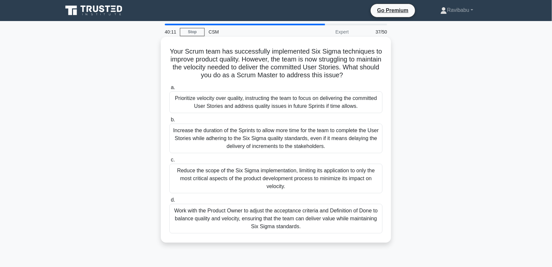
click at [288, 227] on div "Work with the Product Owner to adjust the acceptance criteria and Definition of…" at bounding box center [275, 219] width 213 height 30
click at [169, 202] on input "d. Work with the Product Owner to adjust the acceptance criteria and Definition…" at bounding box center [169, 200] width 0 height 4
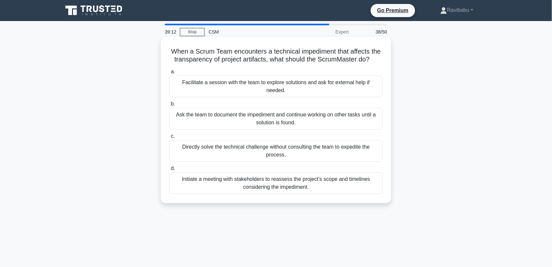
click at [294, 85] on div "Facilitate a session with the team to explore solutions and ask for external he…" at bounding box center [275, 87] width 213 height 22
click at [169, 74] on input "a. Facilitate a session with the team to explore solutions and ask for external…" at bounding box center [169, 72] width 0 height 4
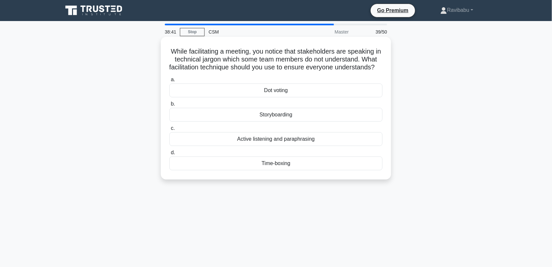
click at [292, 146] on div "Active listening and paraphrasing" at bounding box center [275, 139] width 213 height 14
click at [169, 131] on input "c. Active listening and paraphrasing" at bounding box center [169, 128] width 0 height 4
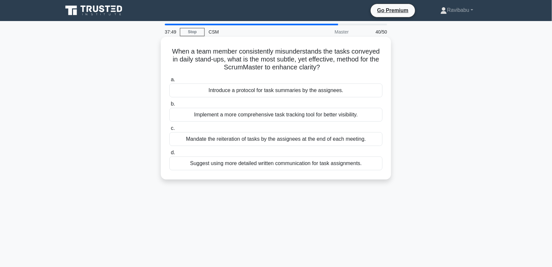
click at [291, 142] on div "Mandate the reiteration of tasks by the assignees at the end of each meeting." at bounding box center [275, 139] width 213 height 14
click at [169, 131] on input "c. Mandate the reiteration of tasks by the assignees at the end of each meeting." at bounding box center [169, 128] width 0 height 4
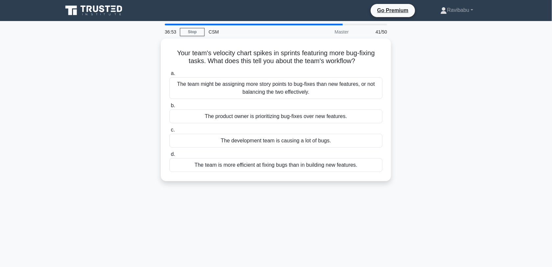
click at [291, 142] on div "The development team is causing a lot of bugs." at bounding box center [275, 141] width 213 height 14
click at [169, 132] on input "c. The development team is causing a lot of bugs." at bounding box center [169, 130] width 0 height 4
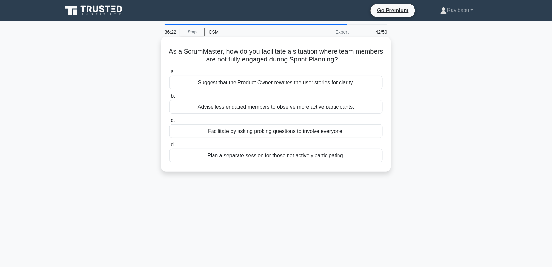
click at [291, 134] on div "Facilitate by asking probing questions to involve everyone." at bounding box center [275, 131] width 213 height 14
click at [169, 123] on input "c. Facilitate by asking probing questions to involve everyone." at bounding box center [169, 120] width 0 height 4
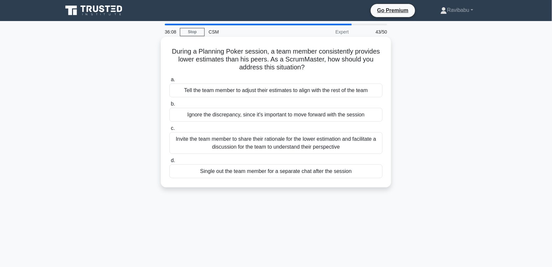
click at [293, 141] on div "Invite the team member to share their rationale for the lower estimation and fa…" at bounding box center [275, 143] width 213 height 22
click at [169, 131] on input "c. Invite the team member to share their rationale for the lower estimation and…" at bounding box center [169, 128] width 0 height 4
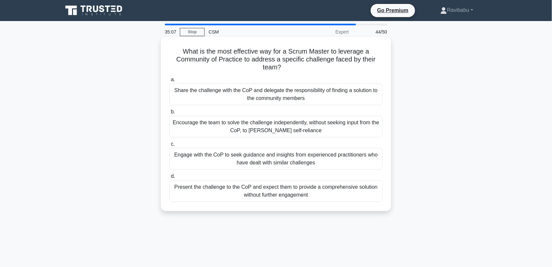
click at [293, 157] on div "Engage with the CoP to seek guidance and insights from experienced practitioner…" at bounding box center [275, 159] width 213 height 22
click at [169, 146] on input "c. Engage with the CoP to seek guidance and insights from experienced practitio…" at bounding box center [169, 144] width 0 height 4
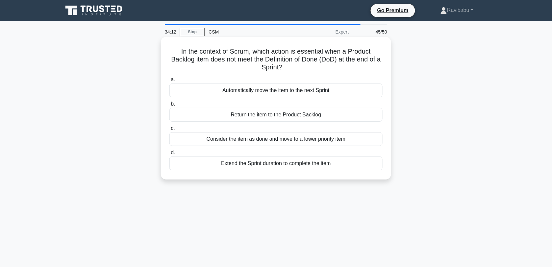
click at [285, 117] on div "Return the item to the Product Backlog" at bounding box center [275, 115] width 213 height 14
click at [169, 106] on input "b. Return the item to the Product Backlog" at bounding box center [169, 104] width 0 height 4
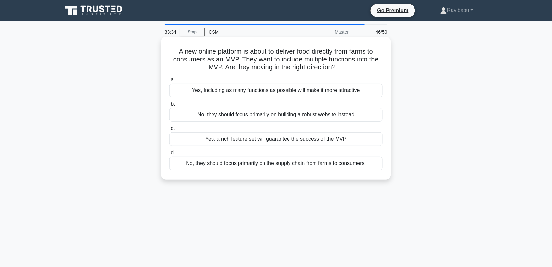
click at [281, 160] on div "No, they should focus primarily on the supply chain from farms to consumers." at bounding box center [275, 163] width 213 height 14
click at [169, 155] on input "d. No, they should focus primarily on the supply chain from farms to consumers." at bounding box center [169, 153] width 0 height 4
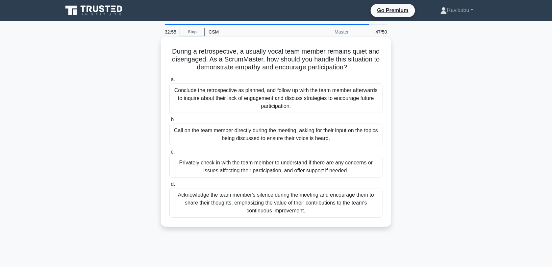
click at [277, 196] on div "Acknowledge the team member's silence during the meeting and encourage them to …" at bounding box center [275, 203] width 213 height 30
click at [169, 186] on input "d. Acknowledge the team member's silence during the meeting and encourage them …" at bounding box center [169, 184] width 0 height 4
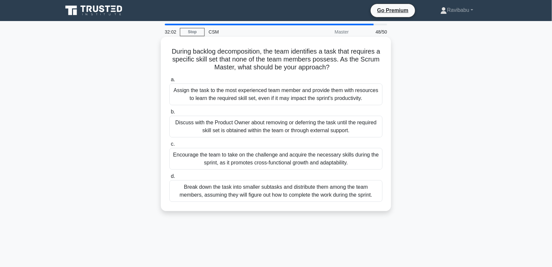
click at [272, 158] on div "Encourage the team to take on the challenge and acquire the necessary skills du…" at bounding box center [275, 159] width 213 height 22
click at [169, 146] on input "c. Encourage the team to take on the challenge and acquire the necessary skills…" at bounding box center [169, 144] width 0 height 4
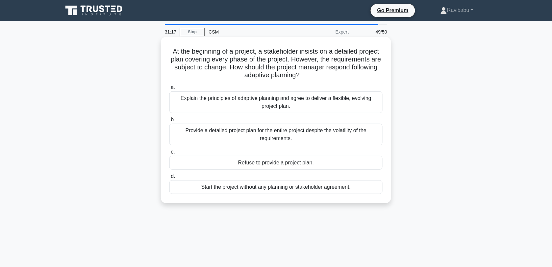
click at [276, 97] on div "Explain the principles of adaptive planning and agree to deliver a flexible, ev…" at bounding box center [275, 102] width 213 height 22
click at [169, 90] on input "a. Explain the principles of adaptive planning and agree to deliver a flexible,…" at bounding box center [169, 87] width 0 height 4
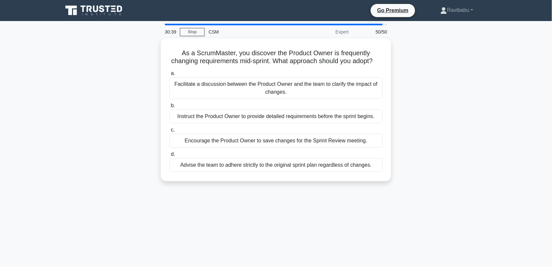
click at [276, 97] on div "Facilitate a discussion between the Product Owner and the team to clarify the i…" at bounding box center [275, 88] width 213 height 22
click at [169, 76] on input "a. Facilitate a discussion between the Product Owner and the team to clarify th…" at bounding box center [169, 73] width 0 height 4
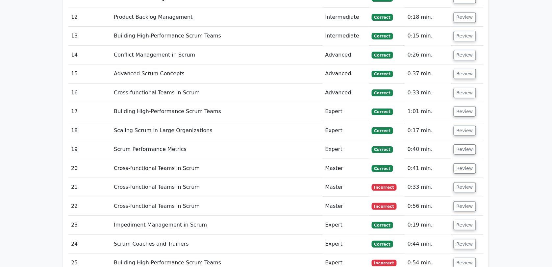
scroll to position [1435, 0]
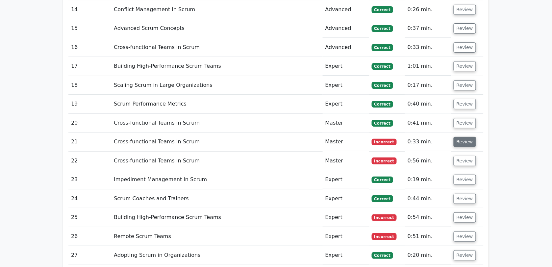
click at [463, 137] on button "Review" at bounding box center [464, 142] width 22 height 10
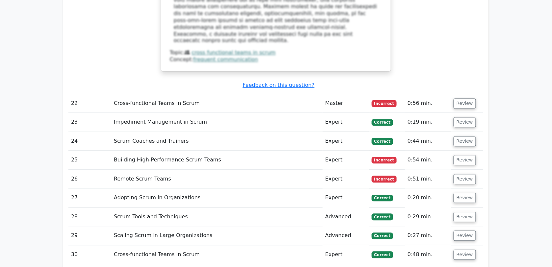
scroll to position [1807, 0]
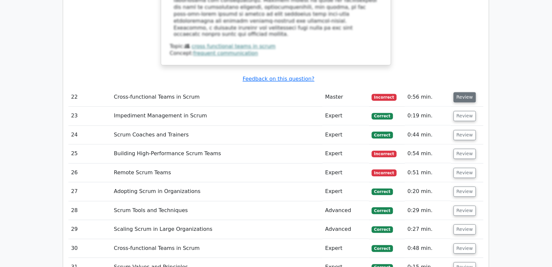
click at [468, 92] on button "Review" at bounding box center [464, 97] width 22 height 10
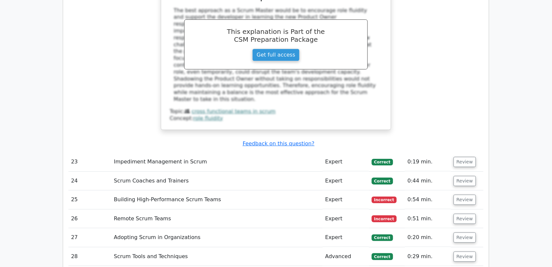
scroll to position [2175, 0]
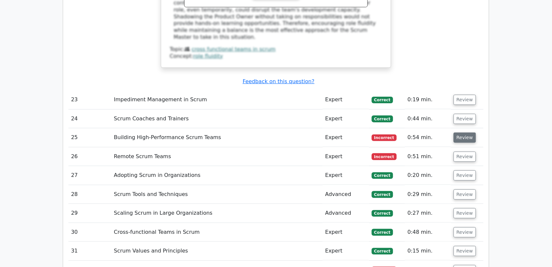
click at [469, 132] on button "Review" at bounding box center [464, 137] width 22 height 10
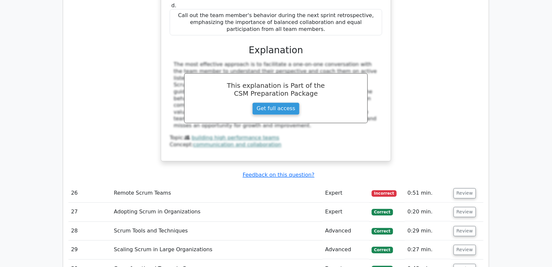
scroll to position [2498, 0]
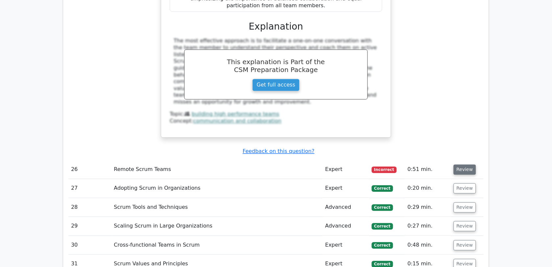
click at [469, 165] on button "Review" at bounding box center [464, 170] width 22 height 10
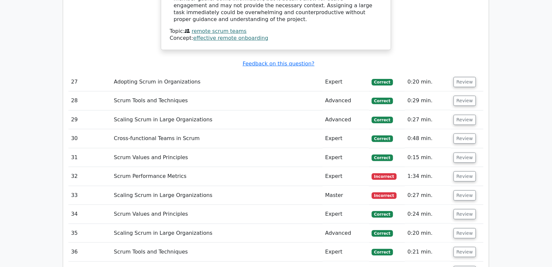
scroll to position [2948, 0]
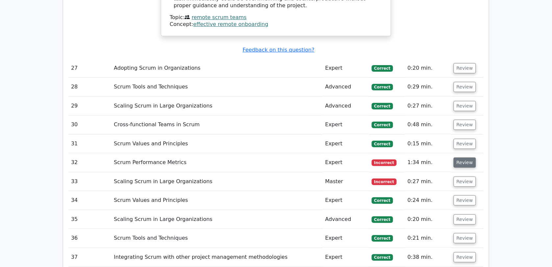
click at [463, 157] on button "Review" at bounding box center [464, 162] width 22 height 10
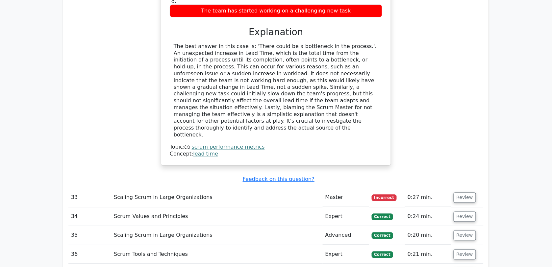
scroll to position [3236, 0]
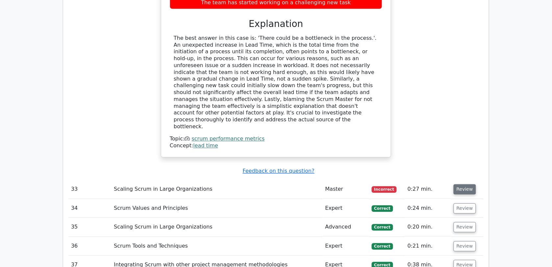
click at [466, 184] on button "Review" at bounding box center [464, 189] width 22 height 10
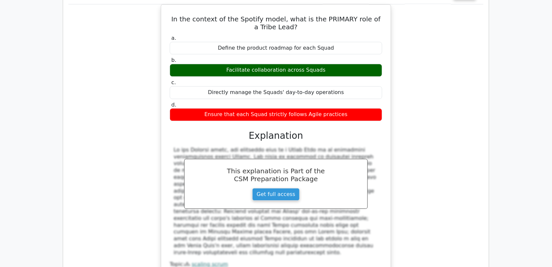
scroll to position [3552, 0]
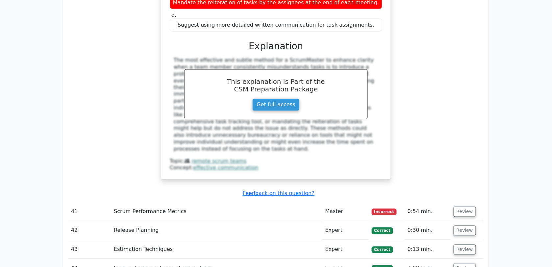
scroll to position [3949, 0]
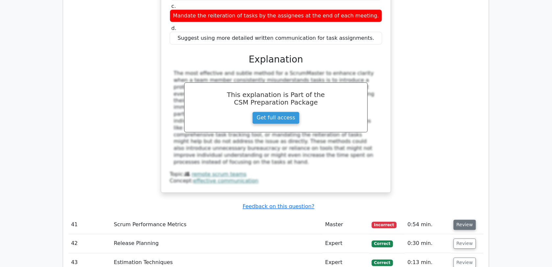
click at [461, 220] on button "Review" at bounding box center [464, 225] width 22 height 10
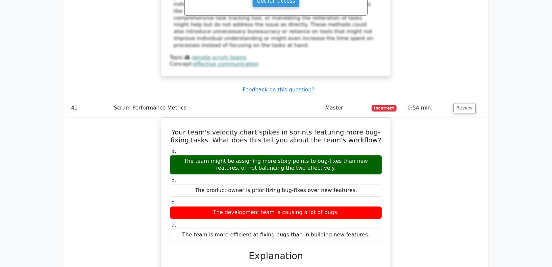
scroll to position [4274, 0]
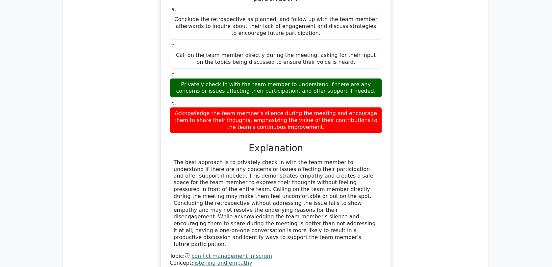
scroll to position [4596, 0]
